Goal: Task Accomplishment & Management: Manage account settings

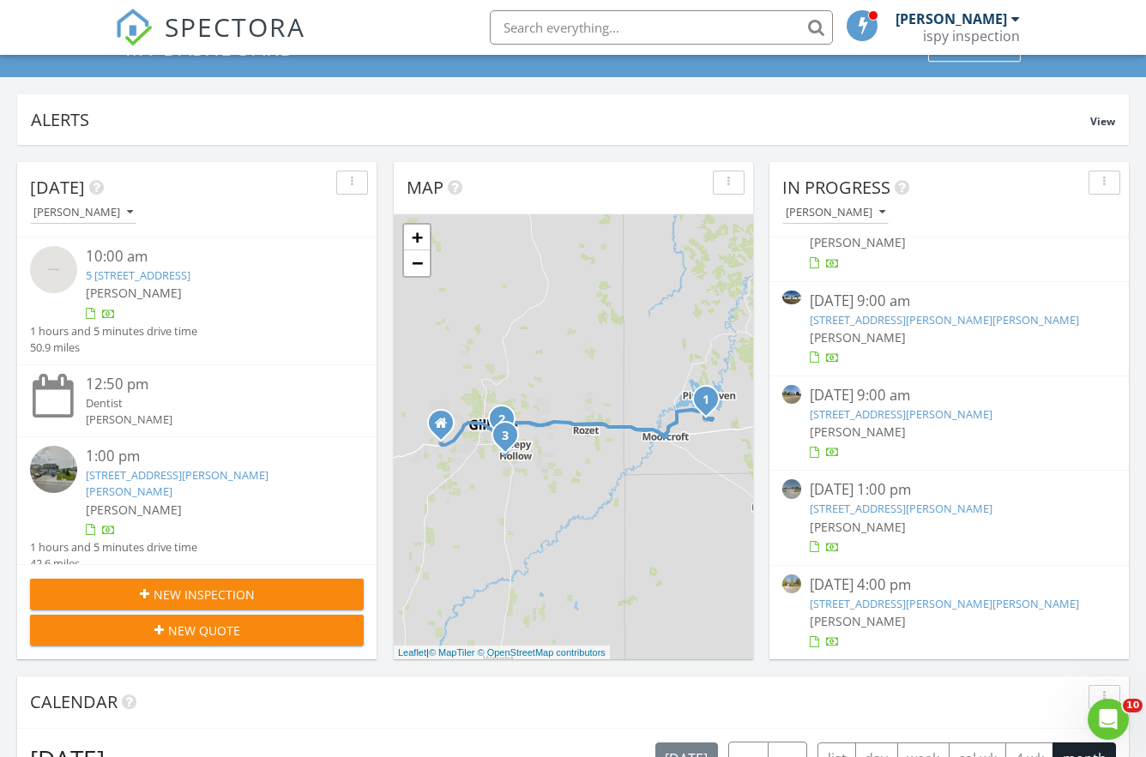
scroll to position [79, 0]
click at [856, 607] on link "112 W Timothy St, Gillette, WY 82718" at bounding box center [944, 602] width 269 height 15
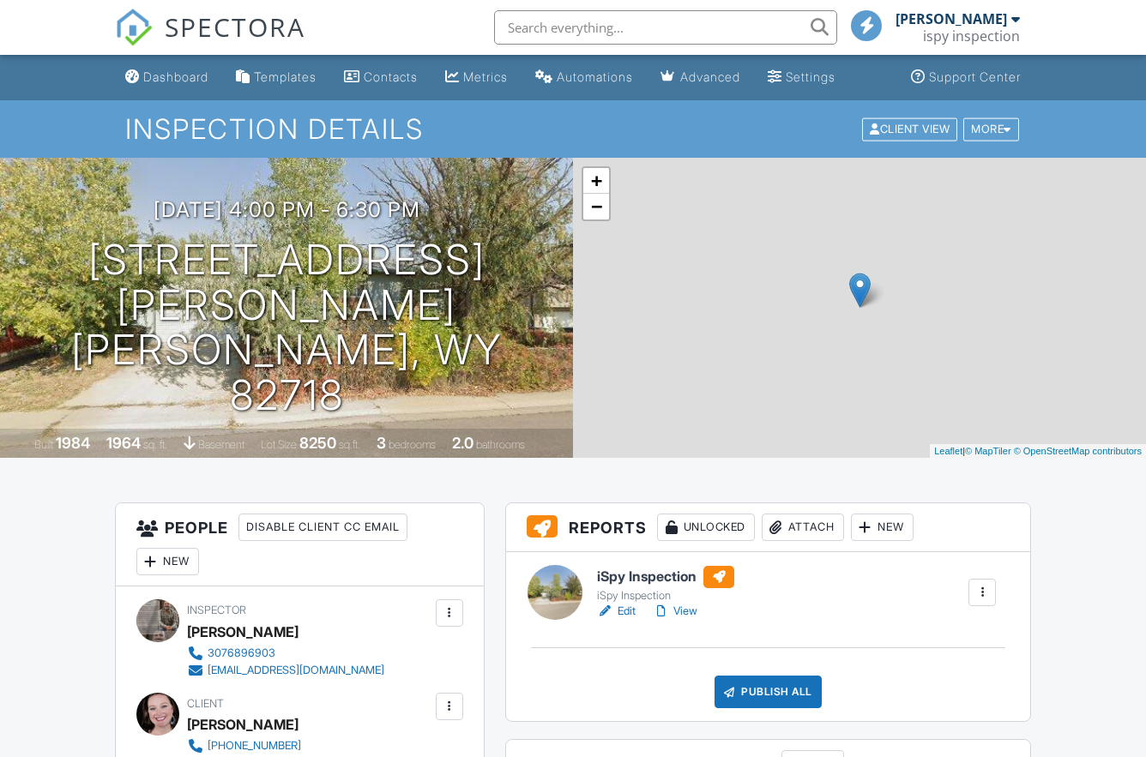
click at [635, 576] on h6 "iSpy Inspection" at bounding box center [665, 577] width 137 height 22
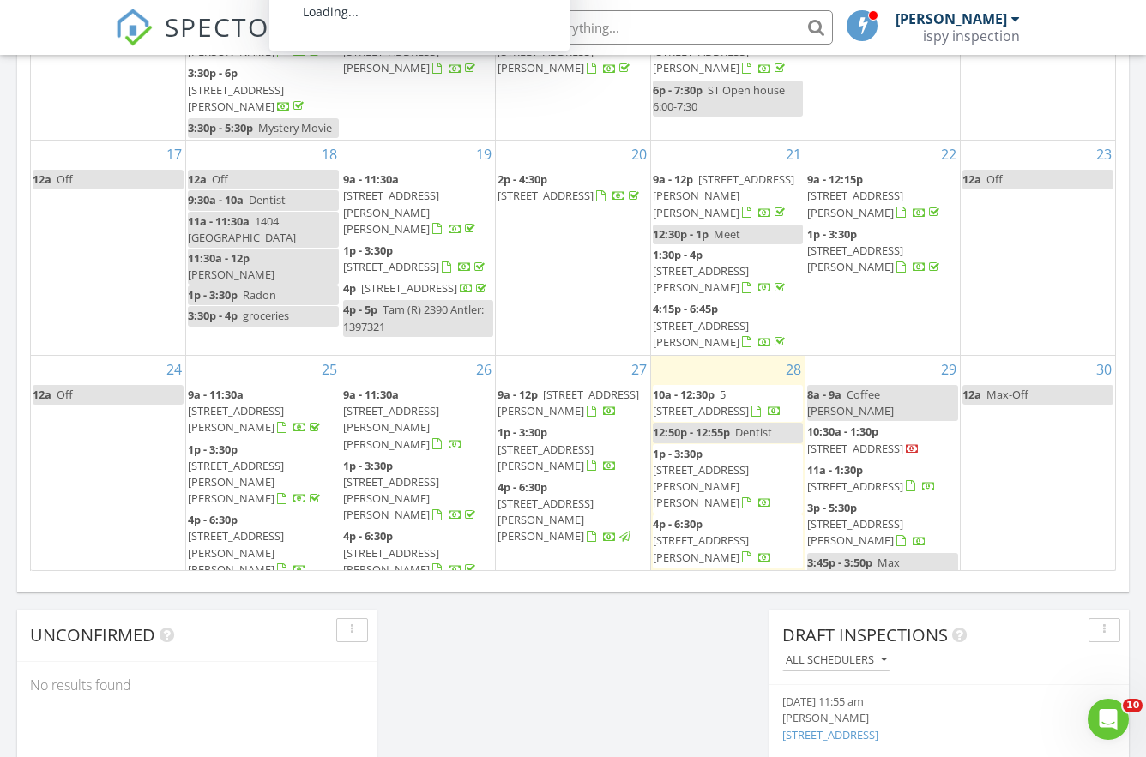
scroll to position [1052, 0]
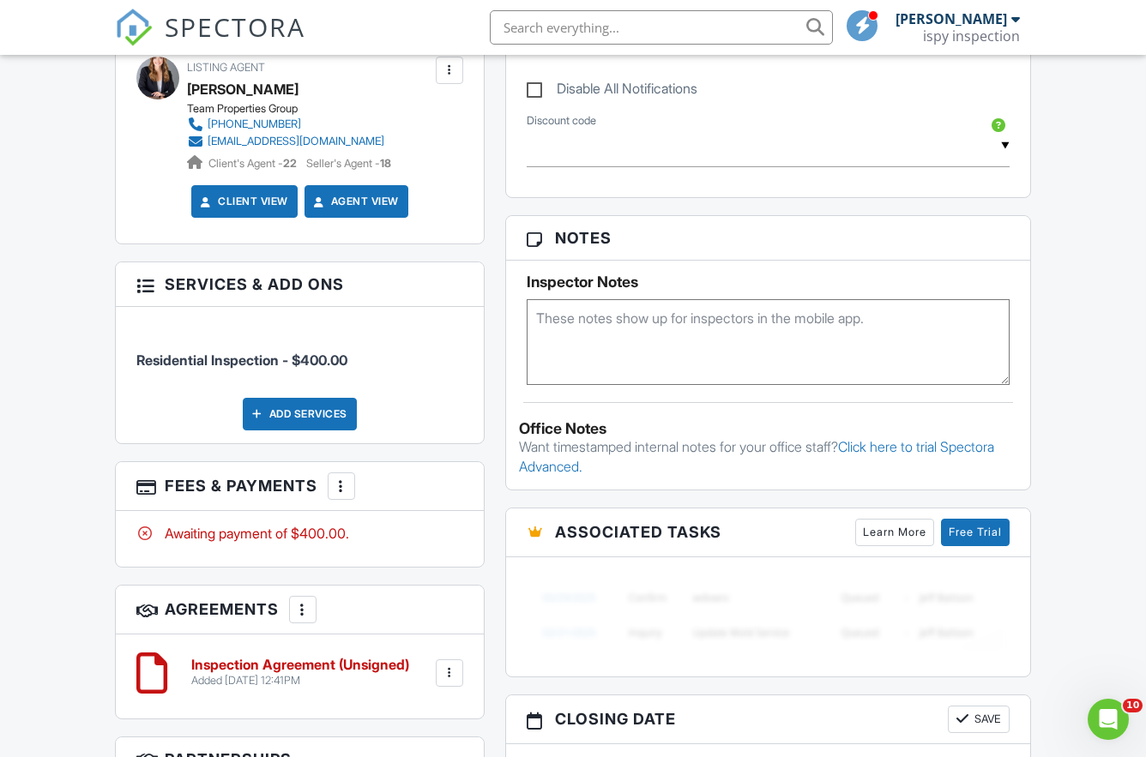
scroll to position [961, 0]
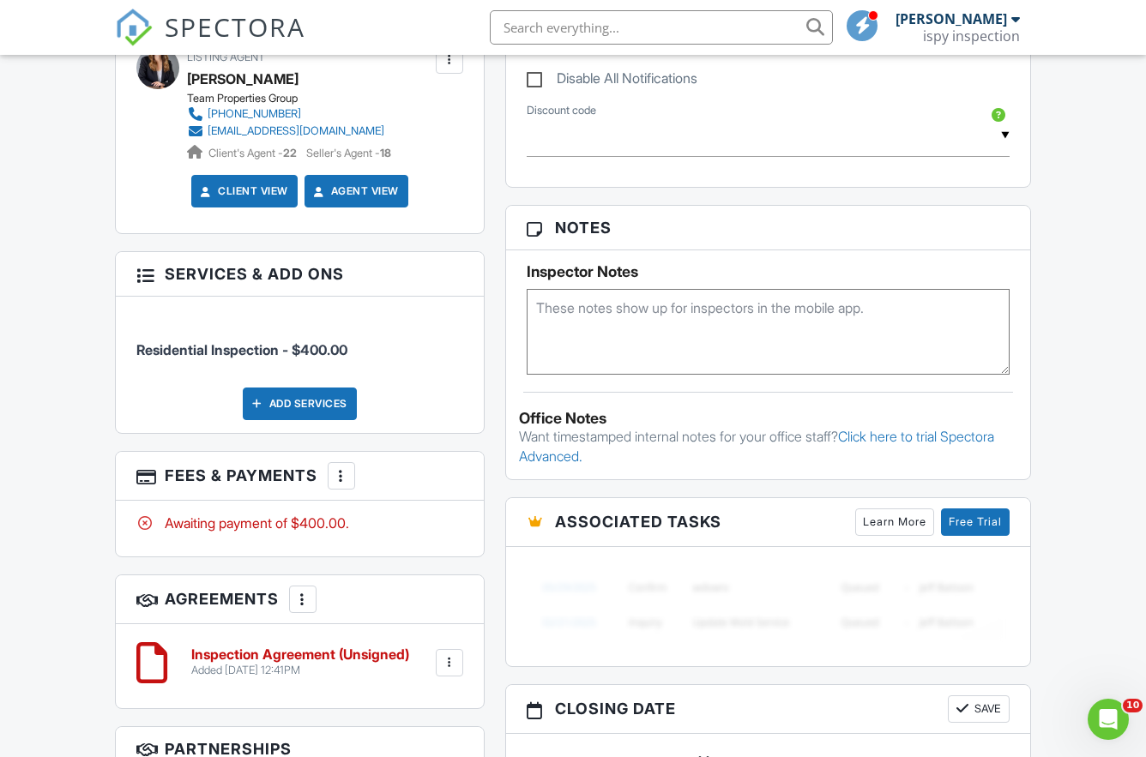
click at [340, 474] on div at bounding box center [341, 476] width 17 height 17
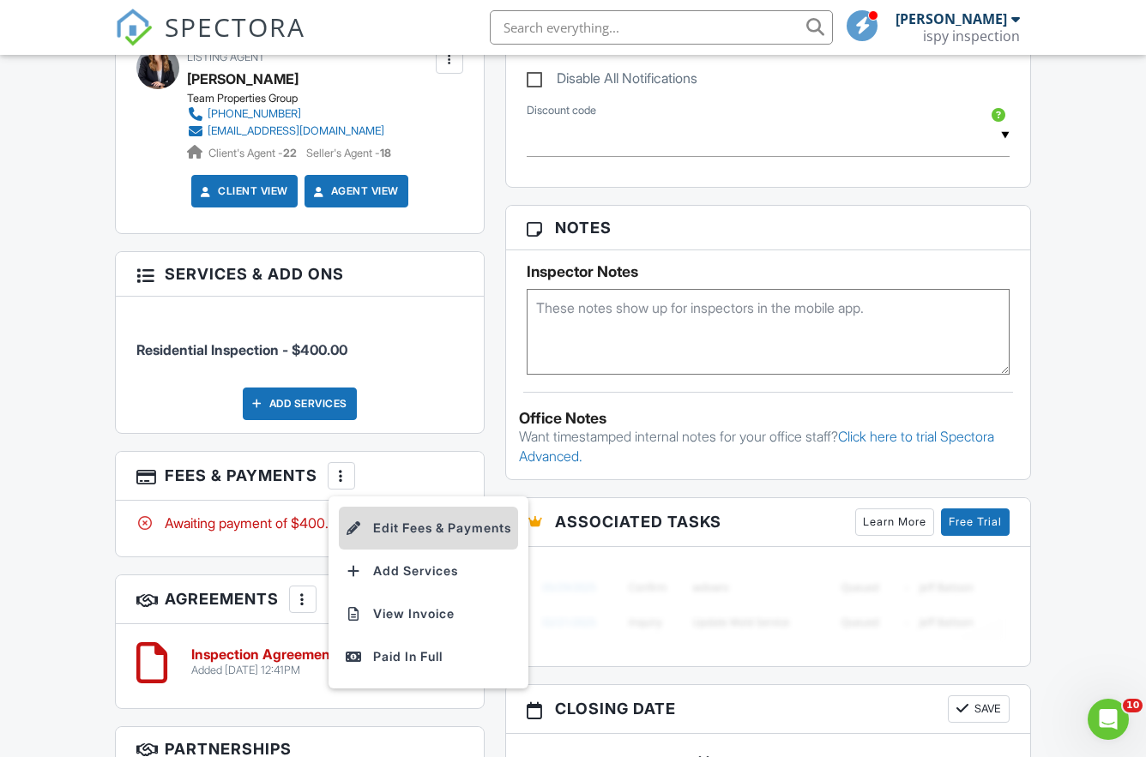
click at [421, 534] on li "Edit Fees & Payments" at bounding box center [428, 528] width 179 height 43
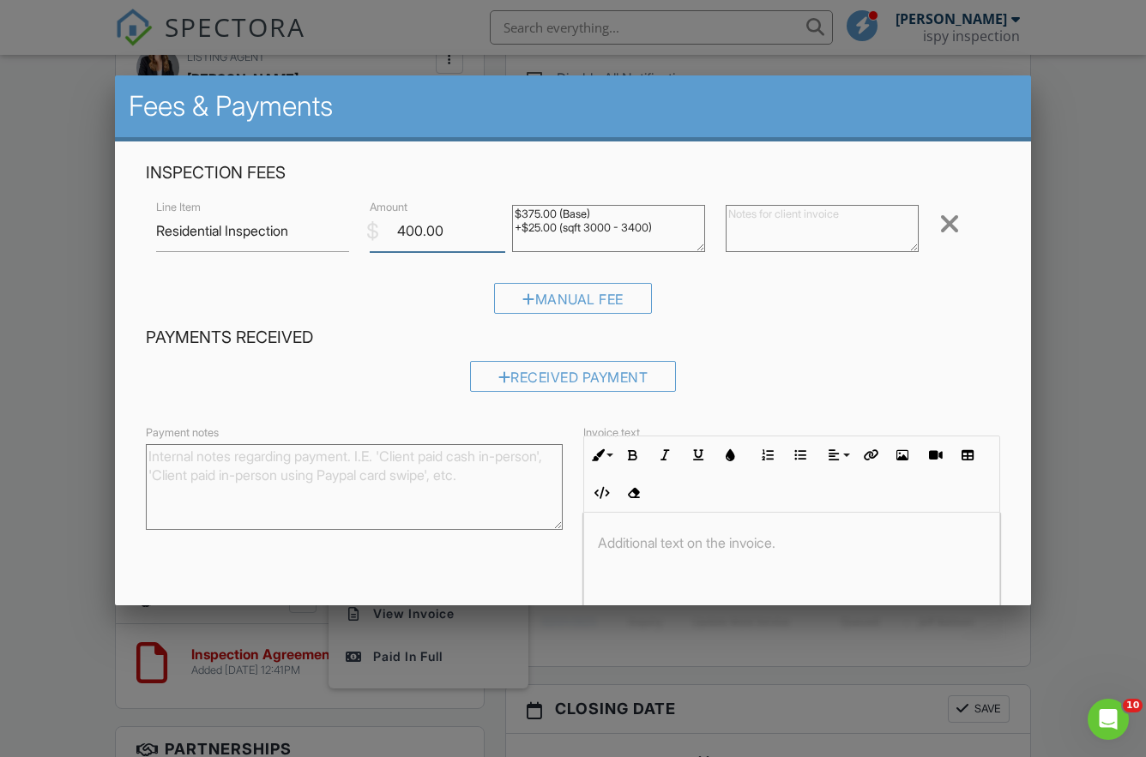
drag, startPoint x: 425, startPoint y: 235, endPoint x: 393, endPoint y: 233, distance: 31.8
click at [393, 233] on input "400.00" at bounding box center [438, 231] width 136 height 42
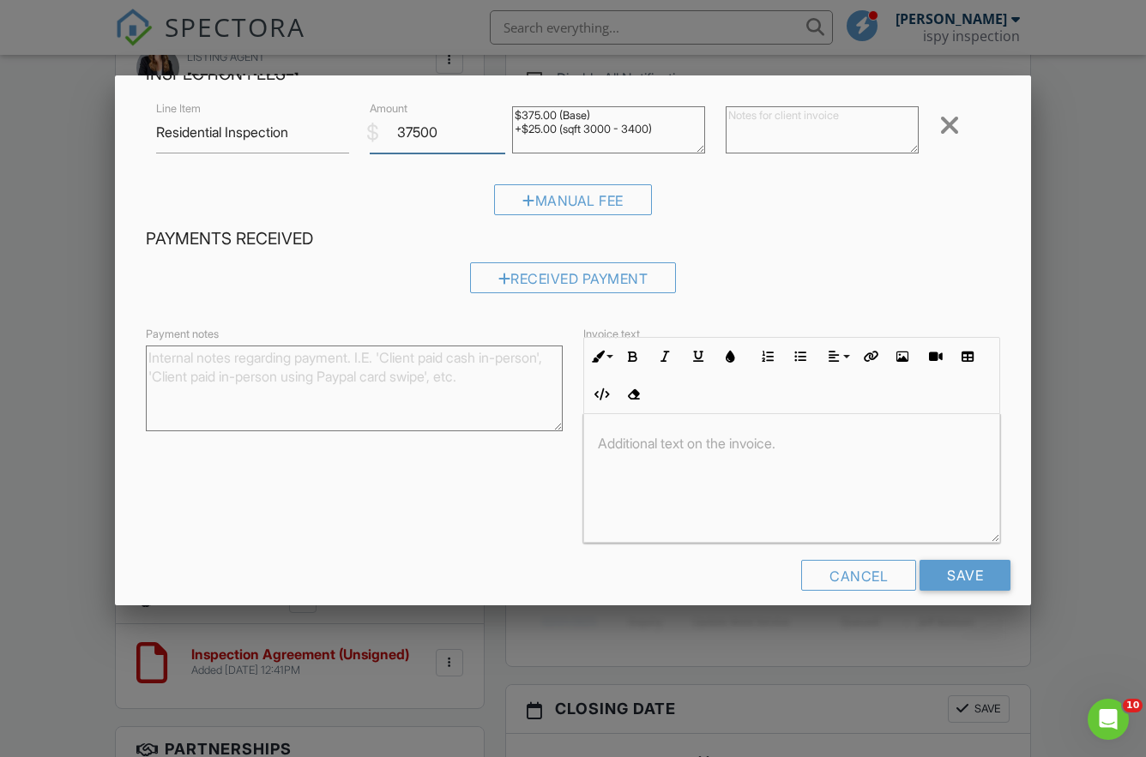
scroll to position [118, 0]
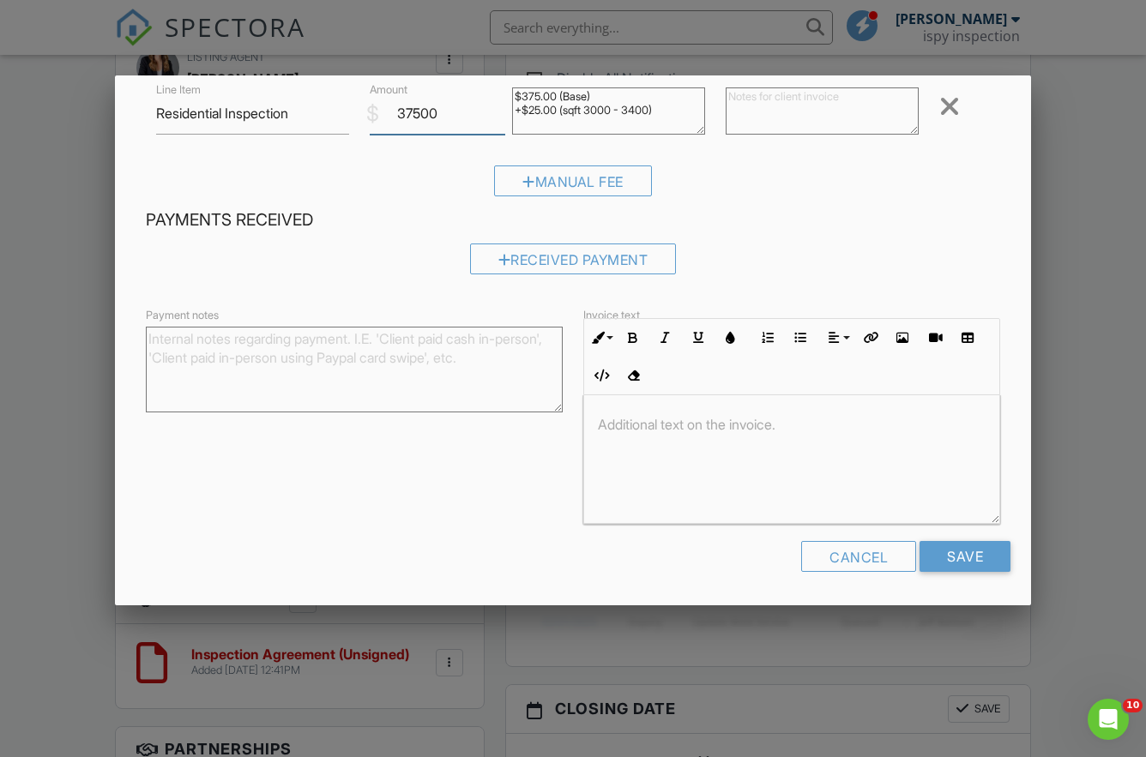
type input "37500"
click at [956, 562] on input "Save" at bounding box center [965, 556] width 91 height 31
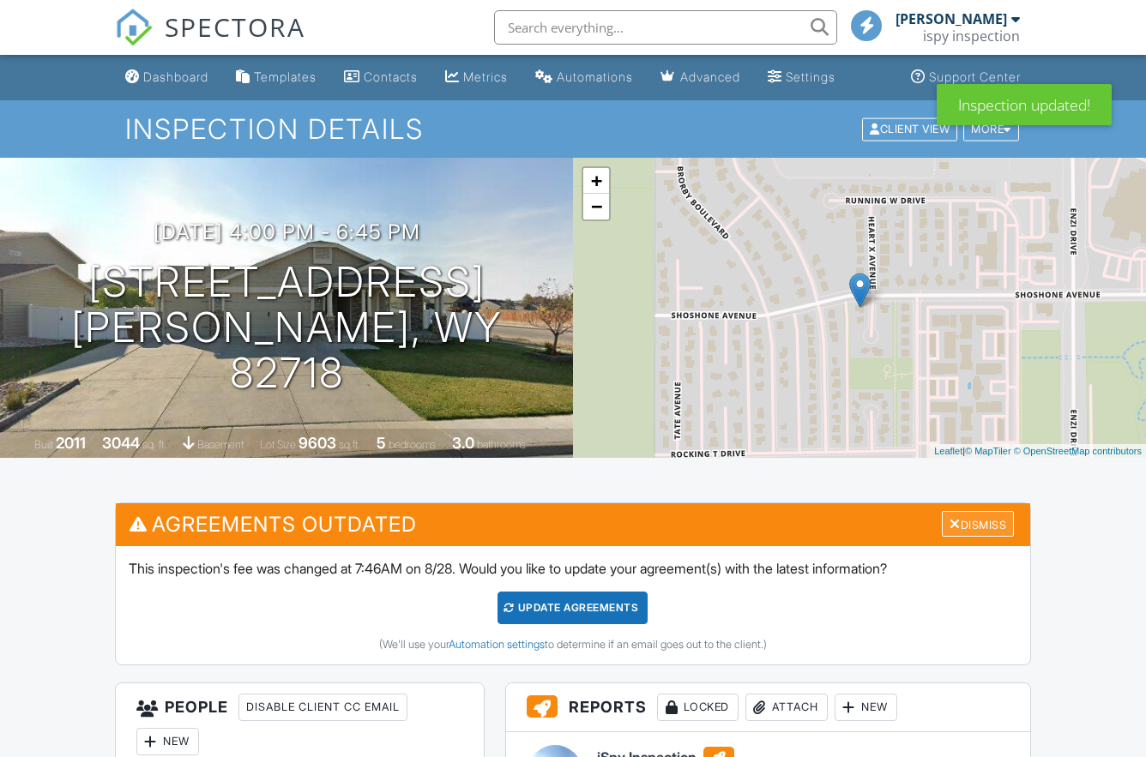
click at [976, 528] on div "Dismiss" at bounding box center [978, 524] width 72 height 27
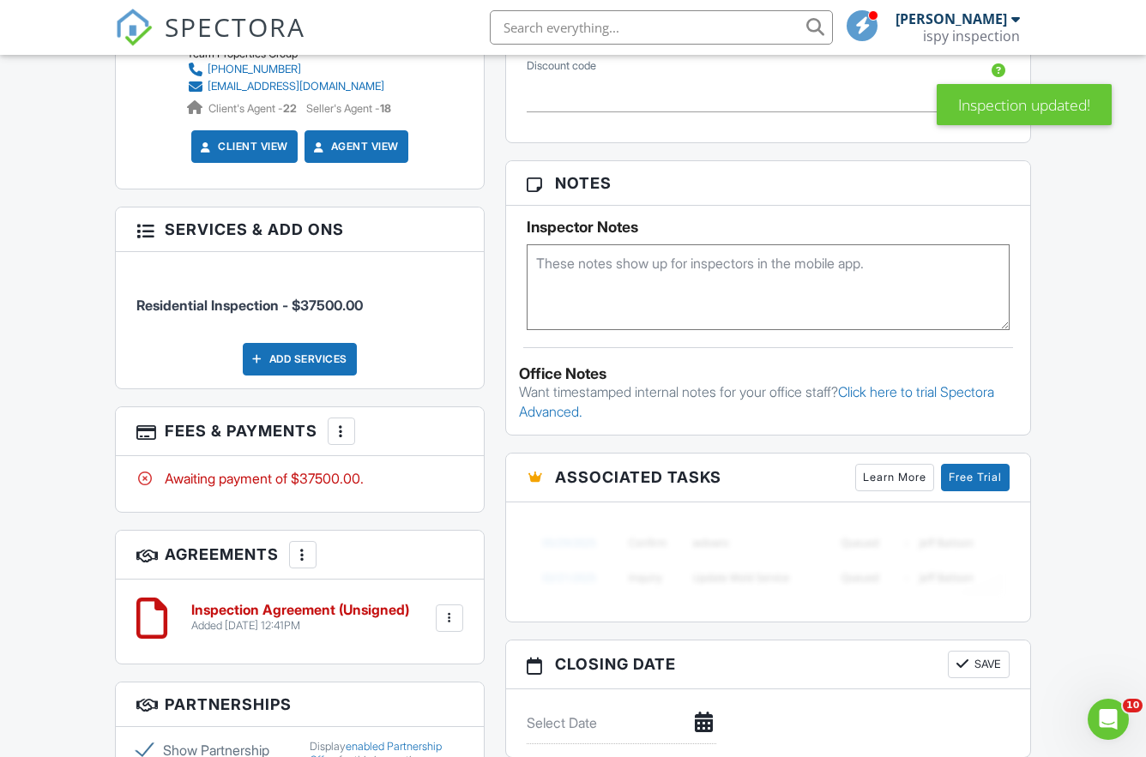
scroll to position [1192, 0]
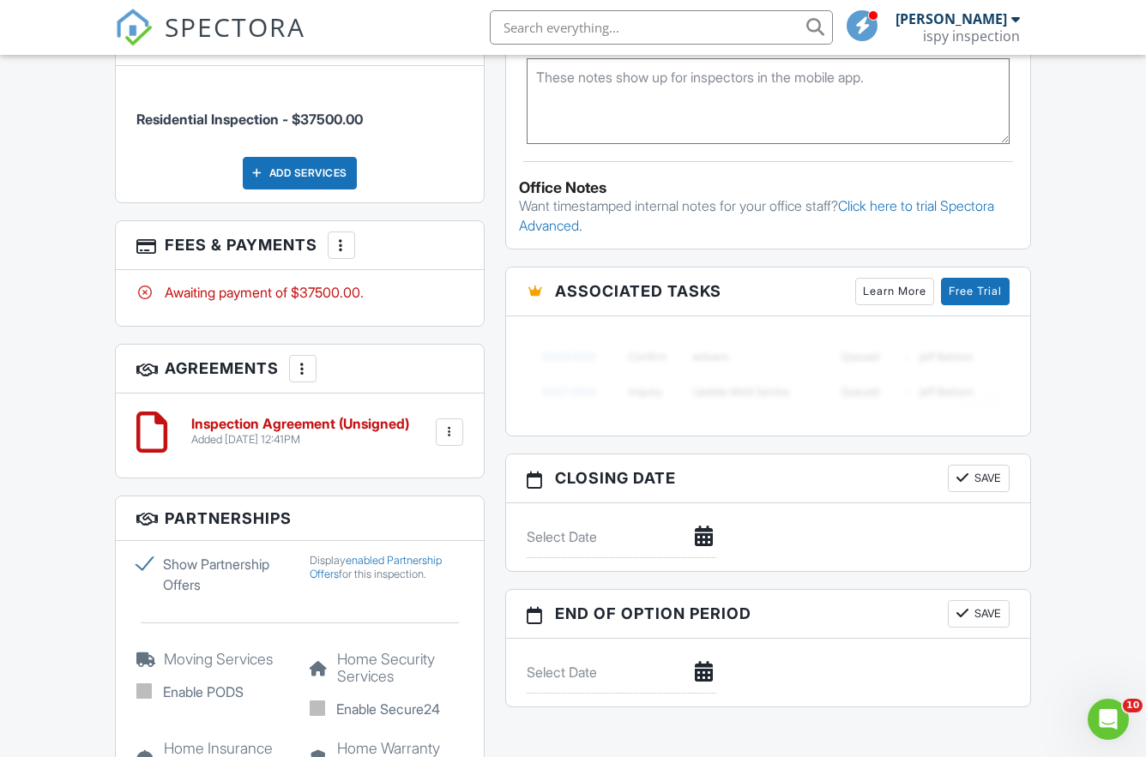
click at [327, 421] on h6 "Inspection Agreement (Unsigned)" at bounding box center [300, 424] width 218 height 15
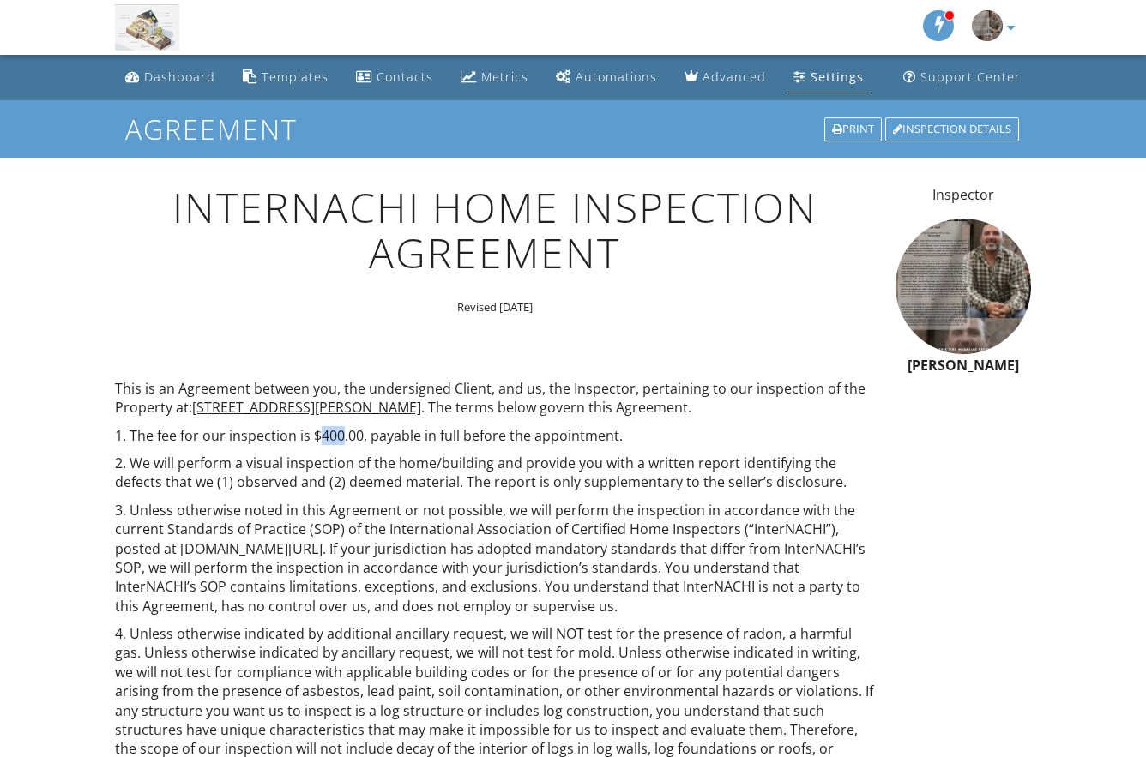
drag, startPoint x: 341, startPoint y: 443, endPoint x: 323, endPoint y: 442, distance: 18.9
click at [323, 442] on p "1. The fee for our inspection is $400.00, payable in full before the appointmen…" at bounding box center [495, 435] width 761 height 19
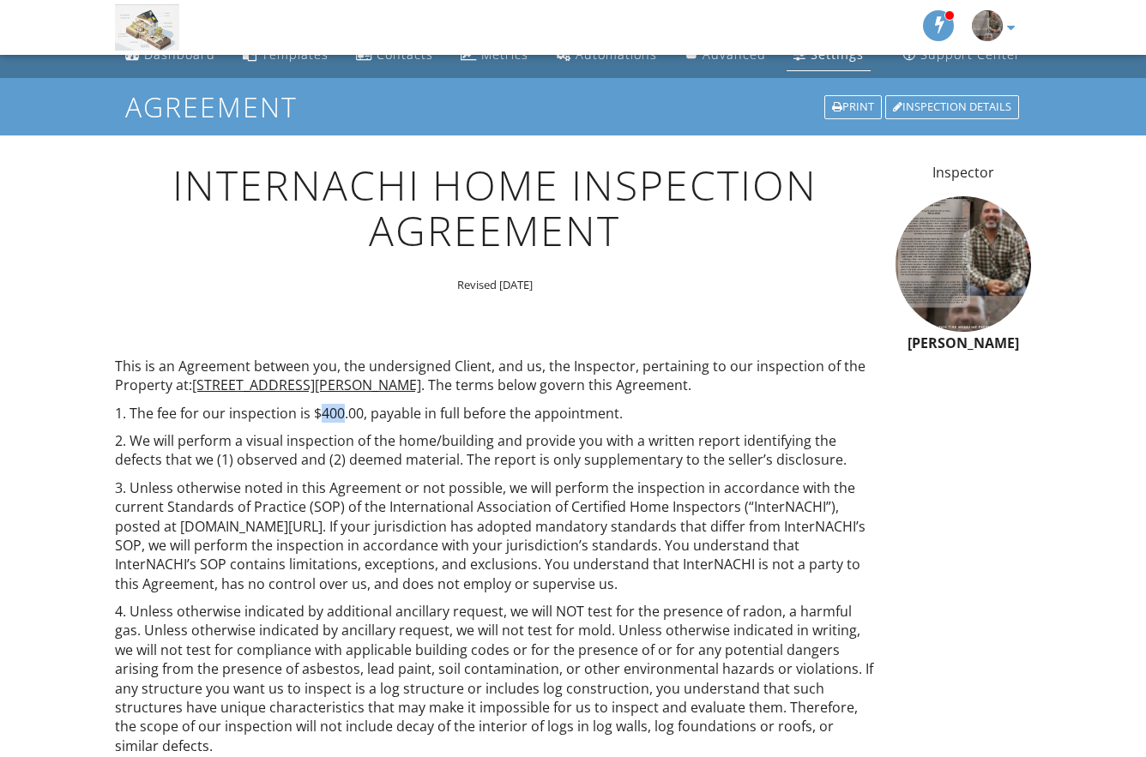
scroll to position [48, 0]
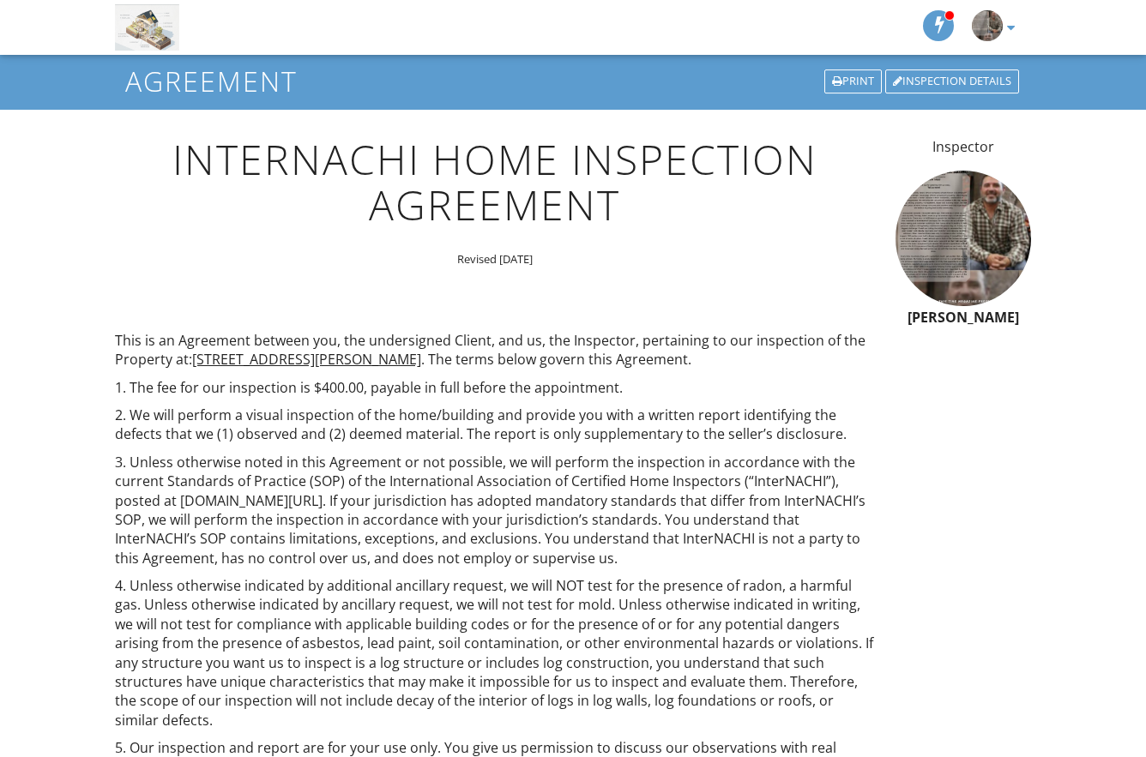
click at [516, 485] on p "3. Unless otherwise noted in this Agreement or not possible, we will perform th…" at bounding box center [495, 510] width 761 height 115
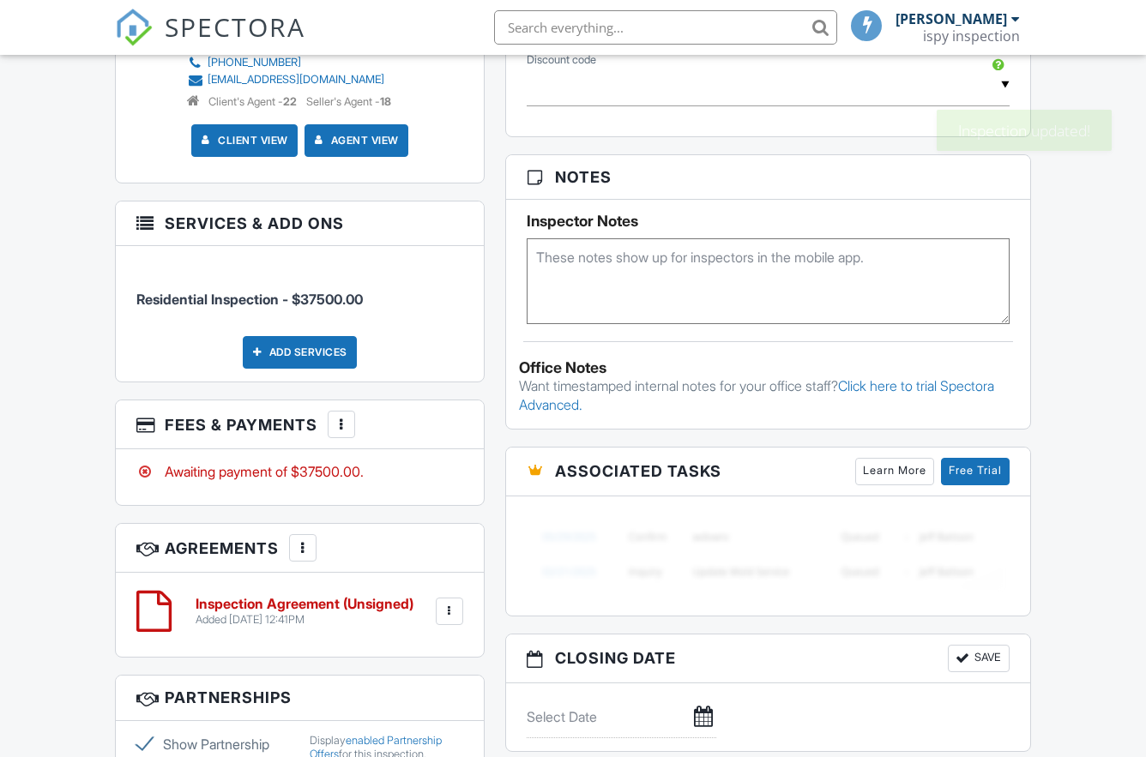
scroll to position [1208, 0]
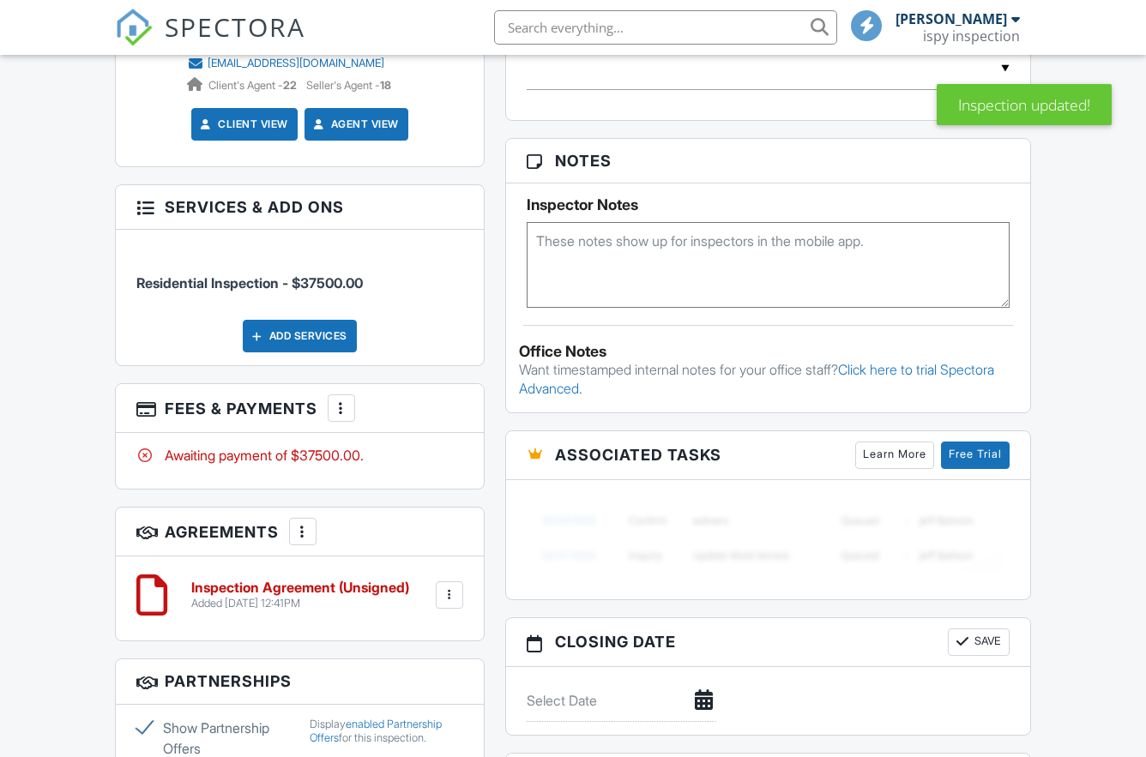
click at [347, 400] on div at bounding box center [341, 408] width 17 height 17
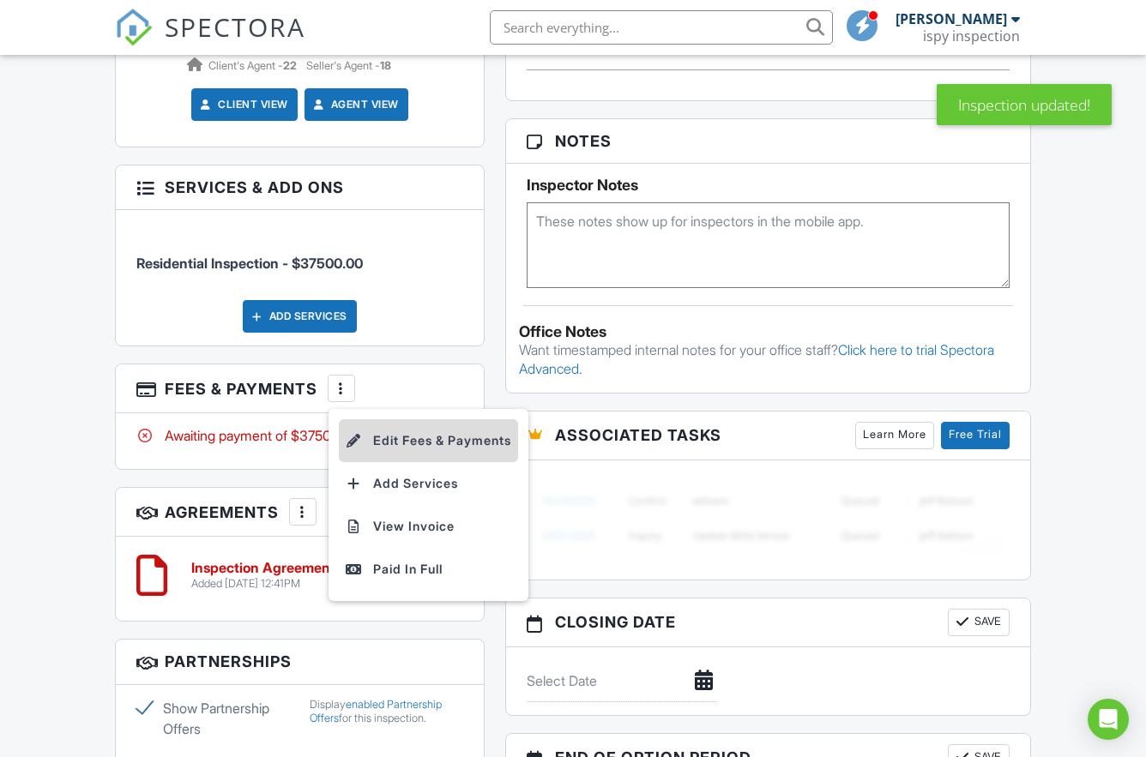
scroll to position [1227, 0]
click at [398, 440] on li "Edit Fees & Payments" at bounding box center [428, 441] width 179 height 43
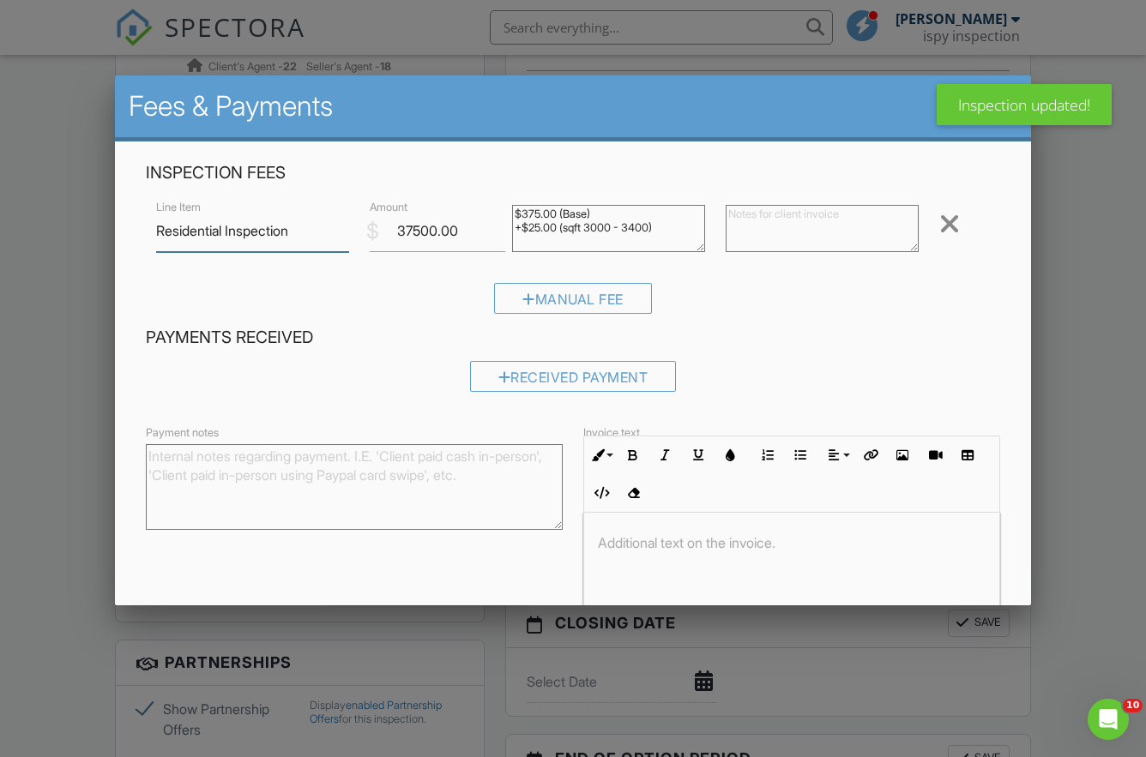
scroll to position [0, 0]
click at [439, 232] on input "37500.00" at bounding box center [438, 231] width 136 height 42
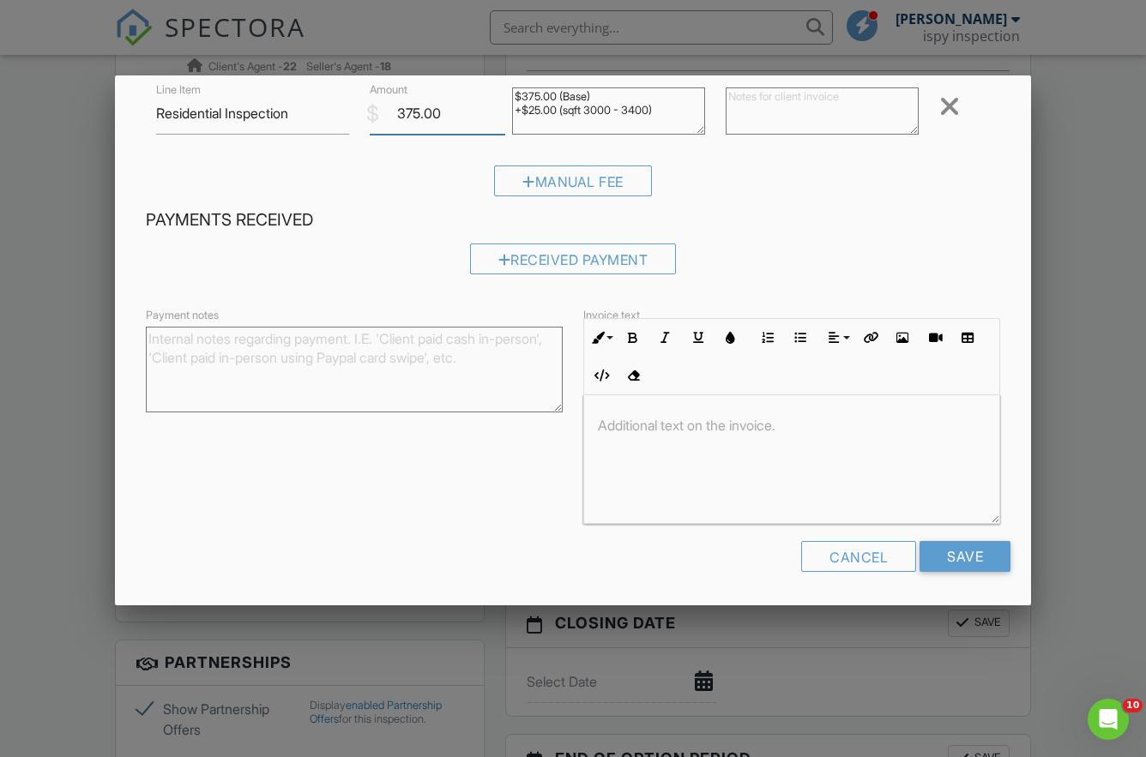
scroll to position [1, 0]
type input "375.00"
click at [970, 553] on input "Save" at bounding box center [965, 556] width 91 height 31
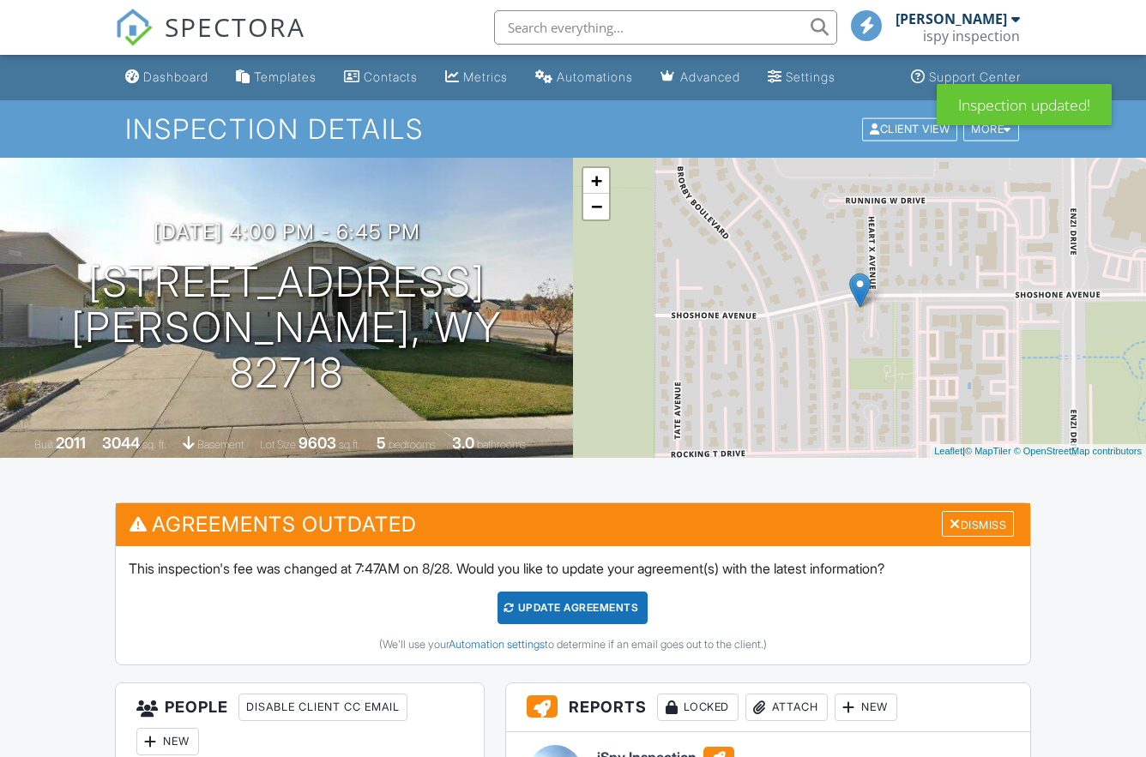
click at [595, 598] on div "Update Agreements" at bounding box center [573, 608] width 150 height 33
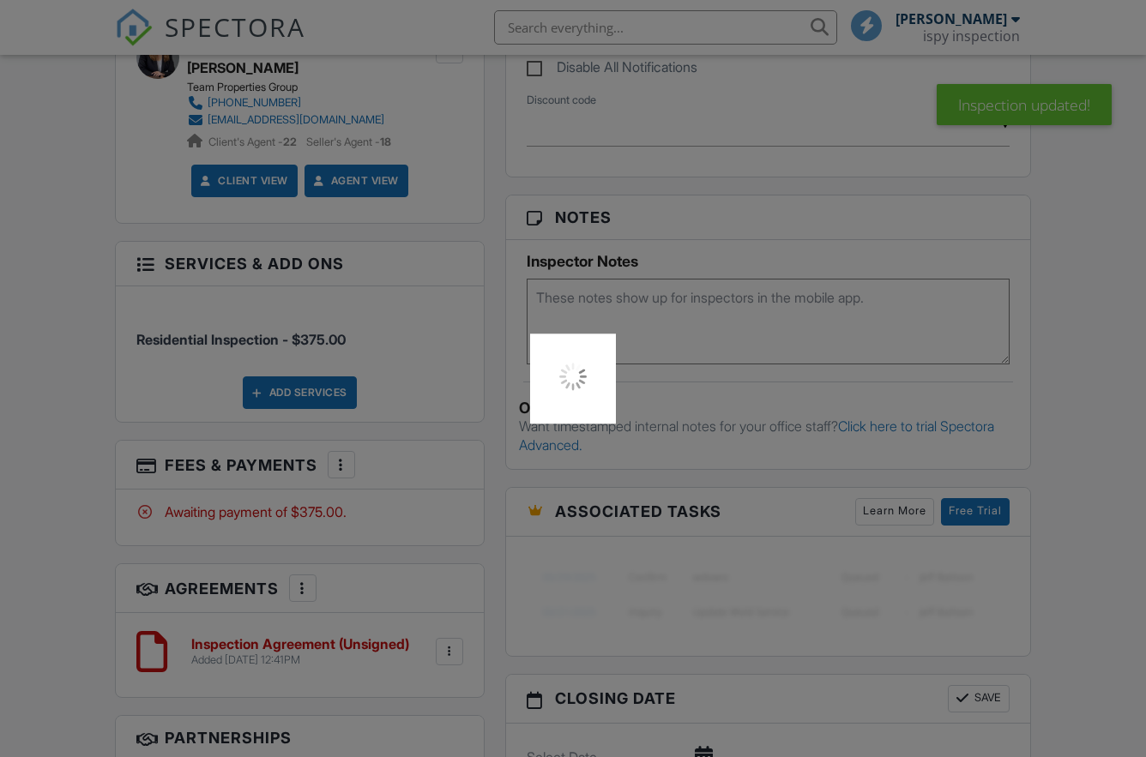
scroll to position [1154, 0]
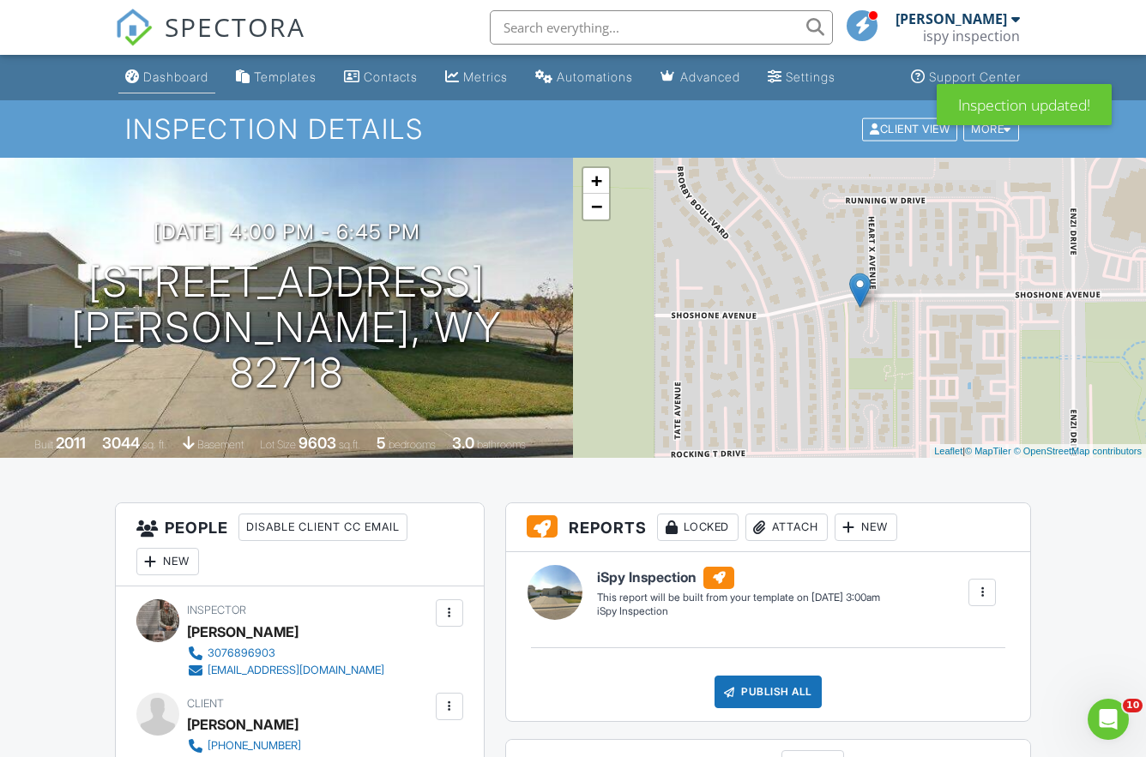
click at [177, 68] on link "Dashboard" at bounding box center [166, 78] width 97 height 32
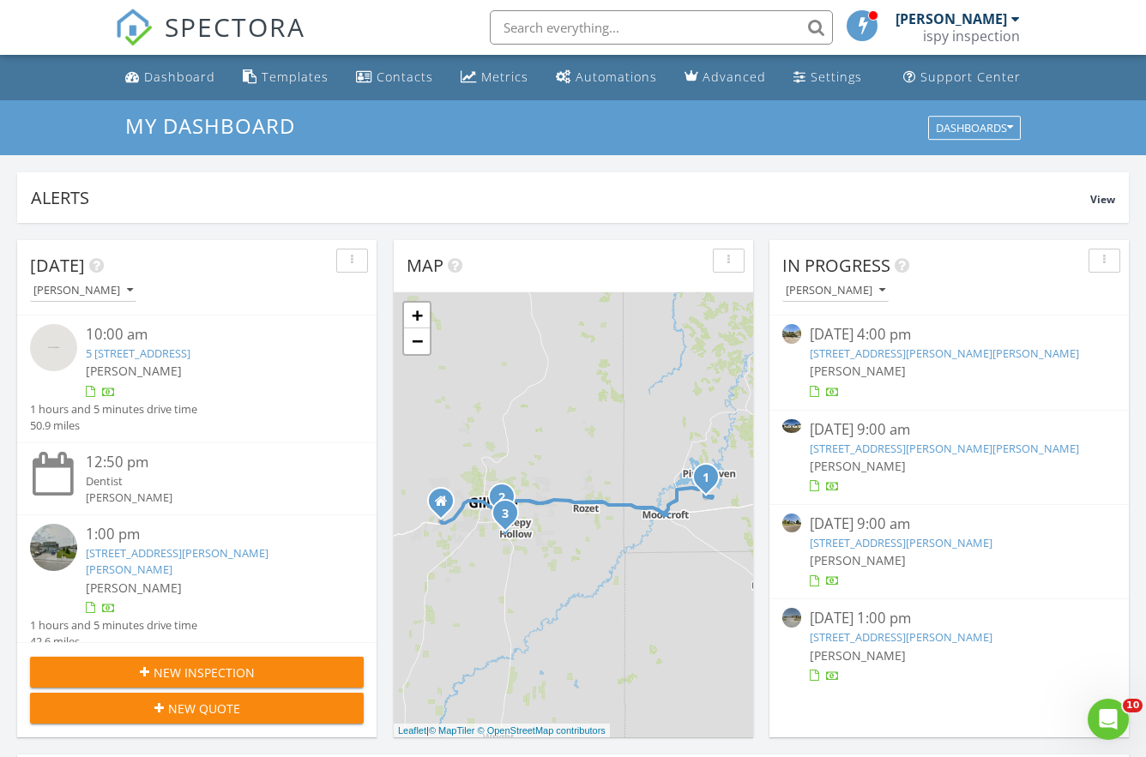
click at [887, 643] on link "925 Mountain View Dr, Gillette, WY 82716" at bounding box center [901, 637] width 183 height 15
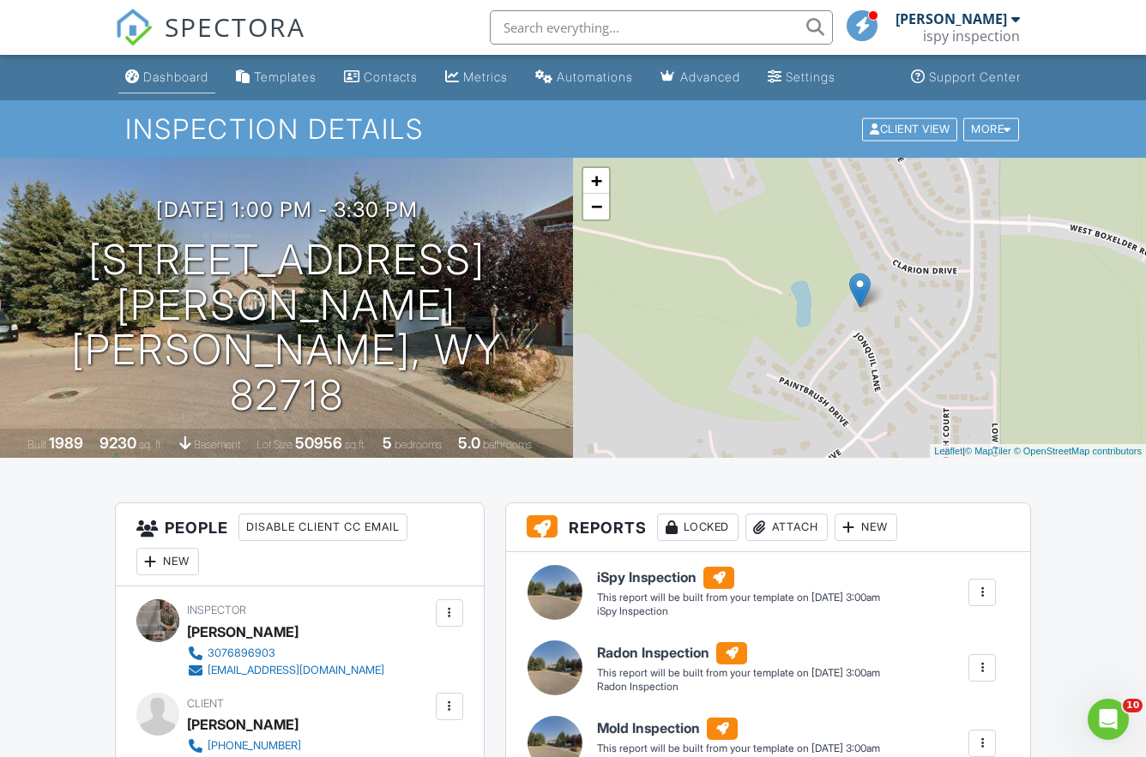
click at [173, 70] on div "Dashboard" at bounding box center [175, 76] width 65 height 15
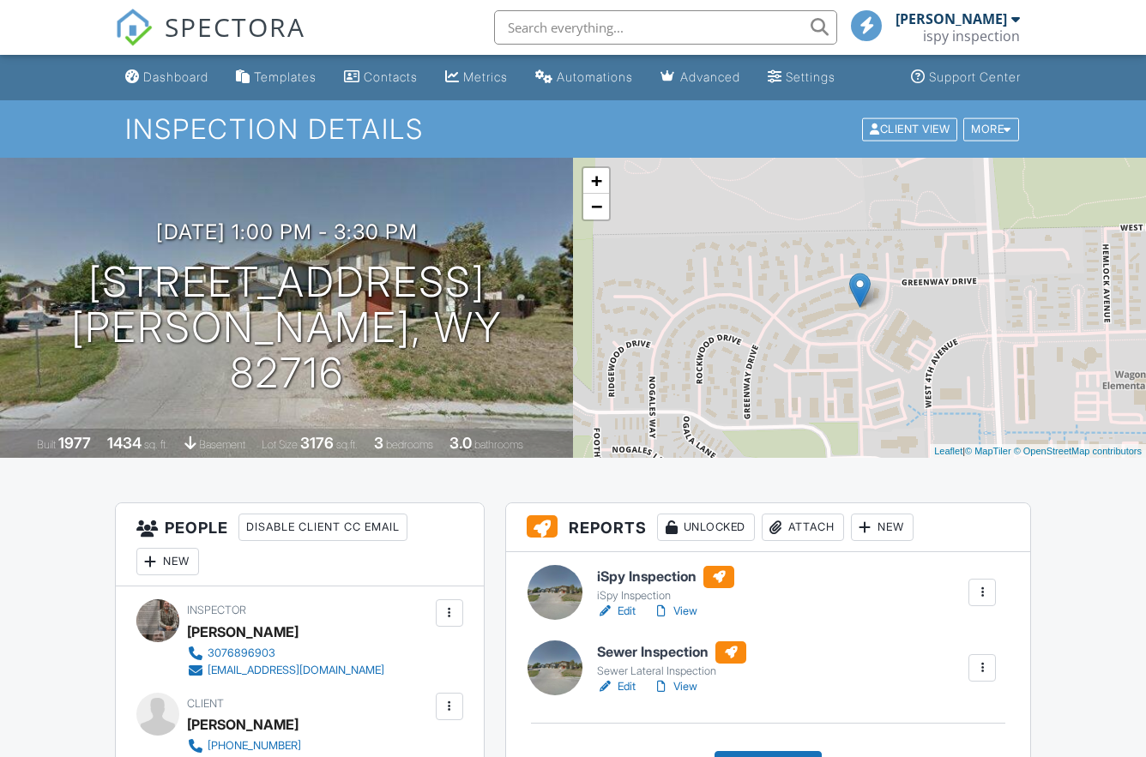
click at [622, 578] on h6 "iSpy Inspection" at bounding box center [665, 577] width 137 height 22
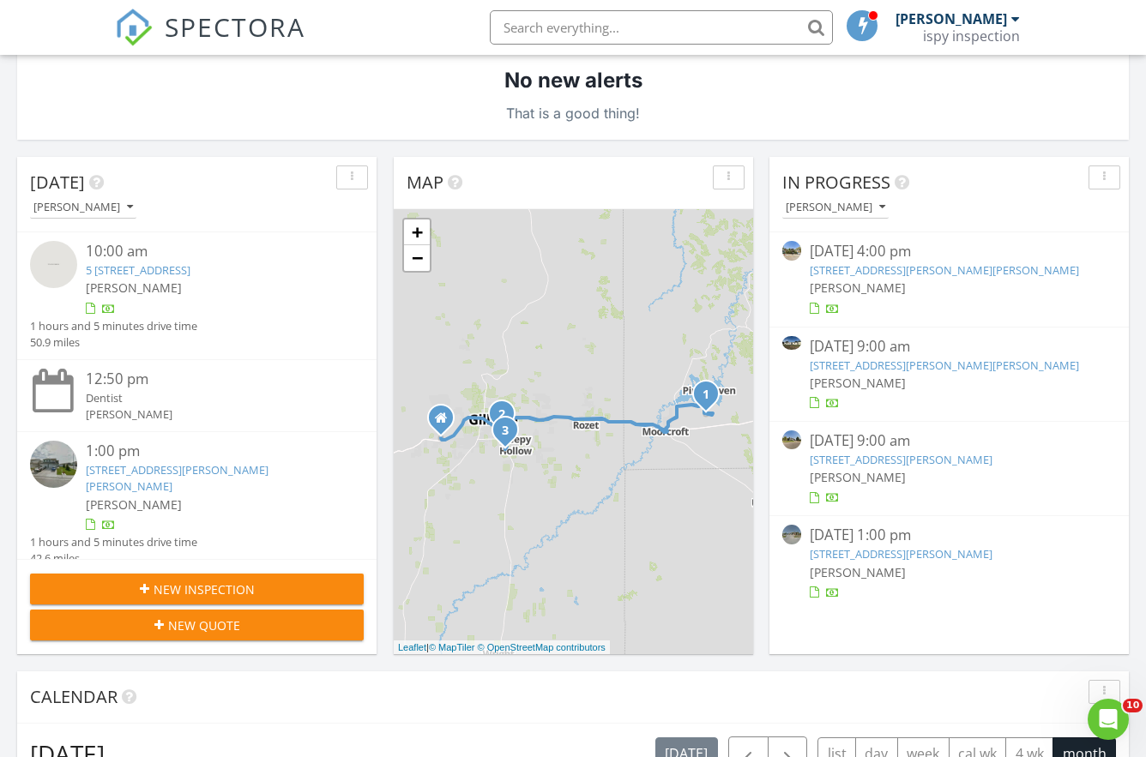
scroll to position [383, 0]
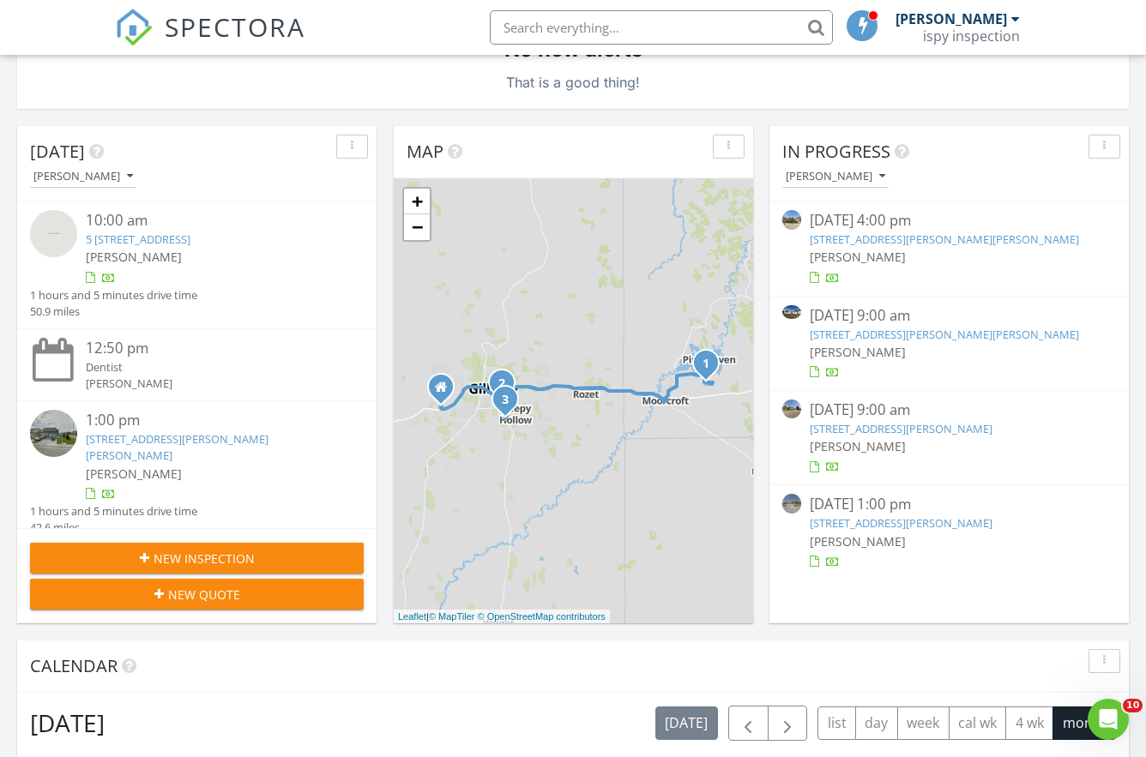
click at [842, 525] on link "925 Mountain View Dr, Gillette, WY 82716" at bounding box center [901, 523] width 183 height 15
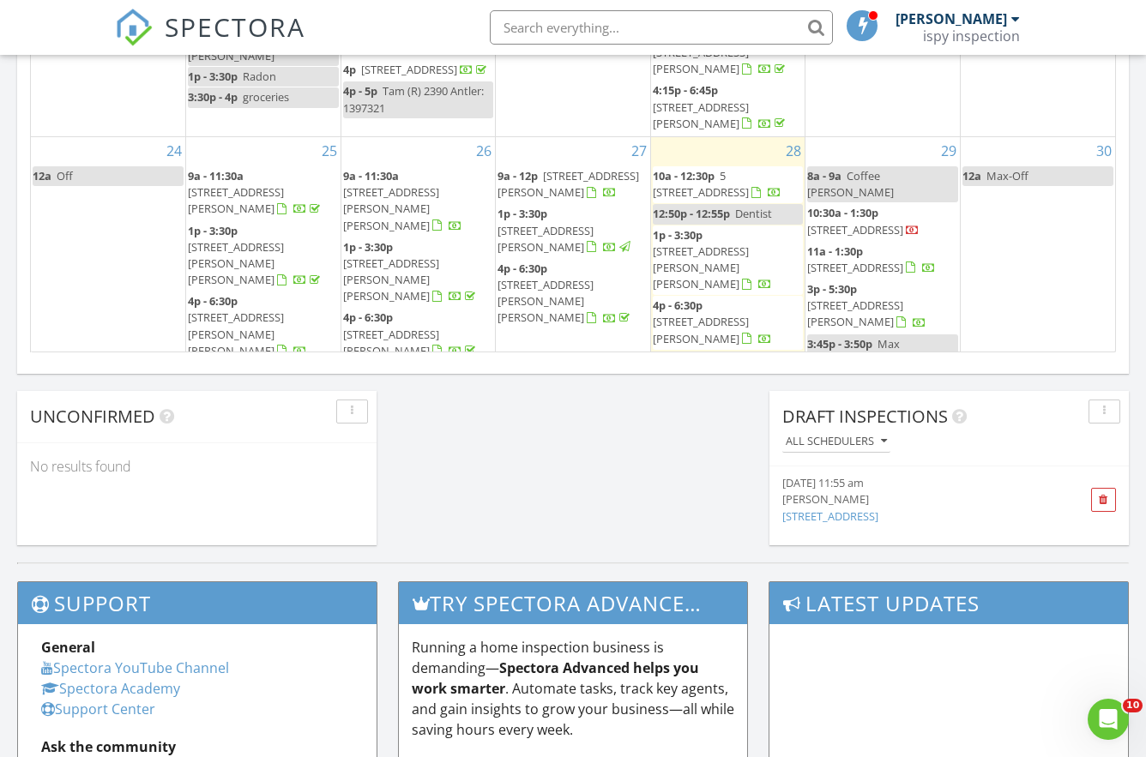
scroll to position [1222, 0]
click at [430, 503] on span "[STREET_ADDRESS][PERSON_NAME]" at bounding box center [391, 519] width 96 height 32
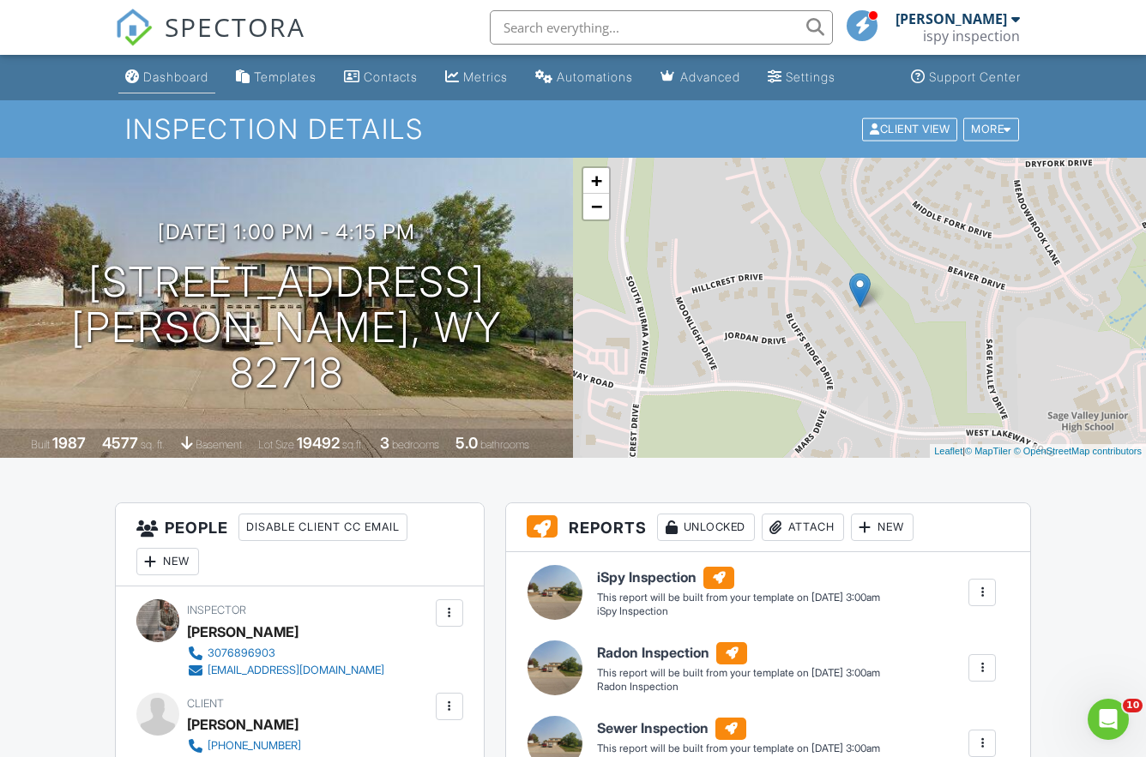
click at [196, 90] on link "Dashboard" at bounding box center [166, 78] width 97 height 32
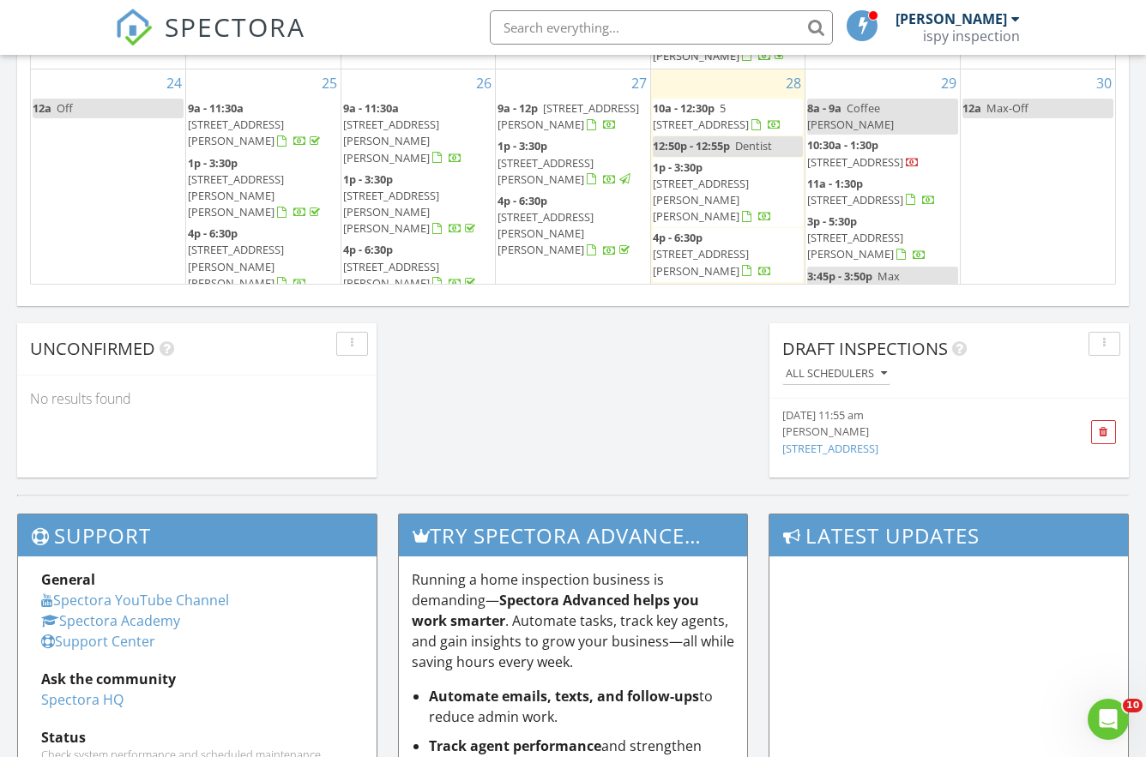
scroll to position [1333, 0]
